Goal: Complete application form

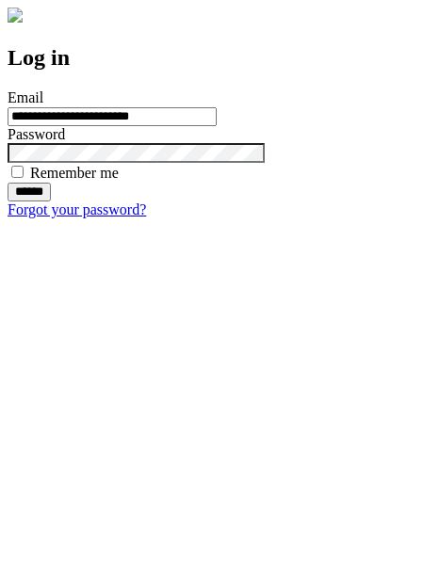
type input "**********"
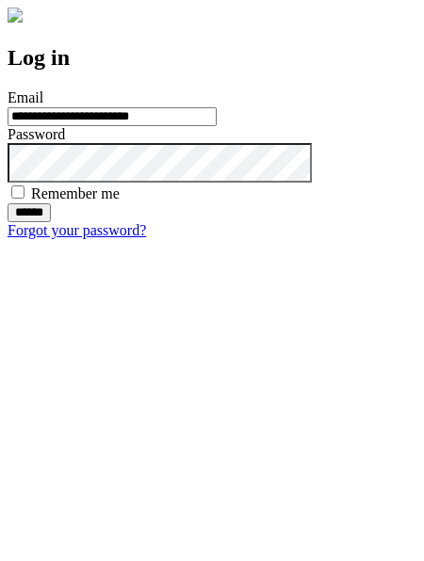
click at [51, 222] on input "******" at bounding box center [29, 212] width 43 height 19
